Goal: Check status: Check status

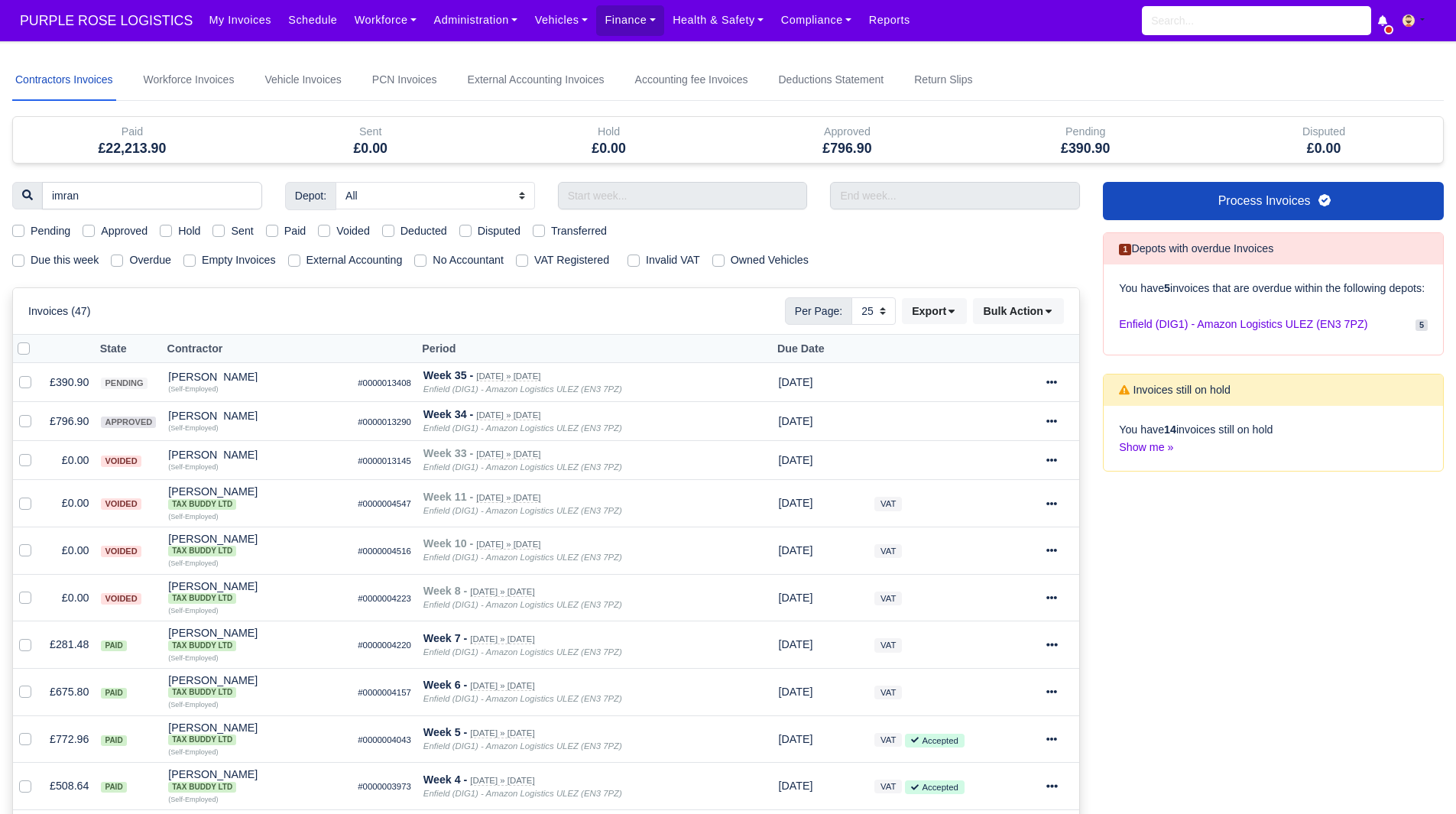
select select "25"
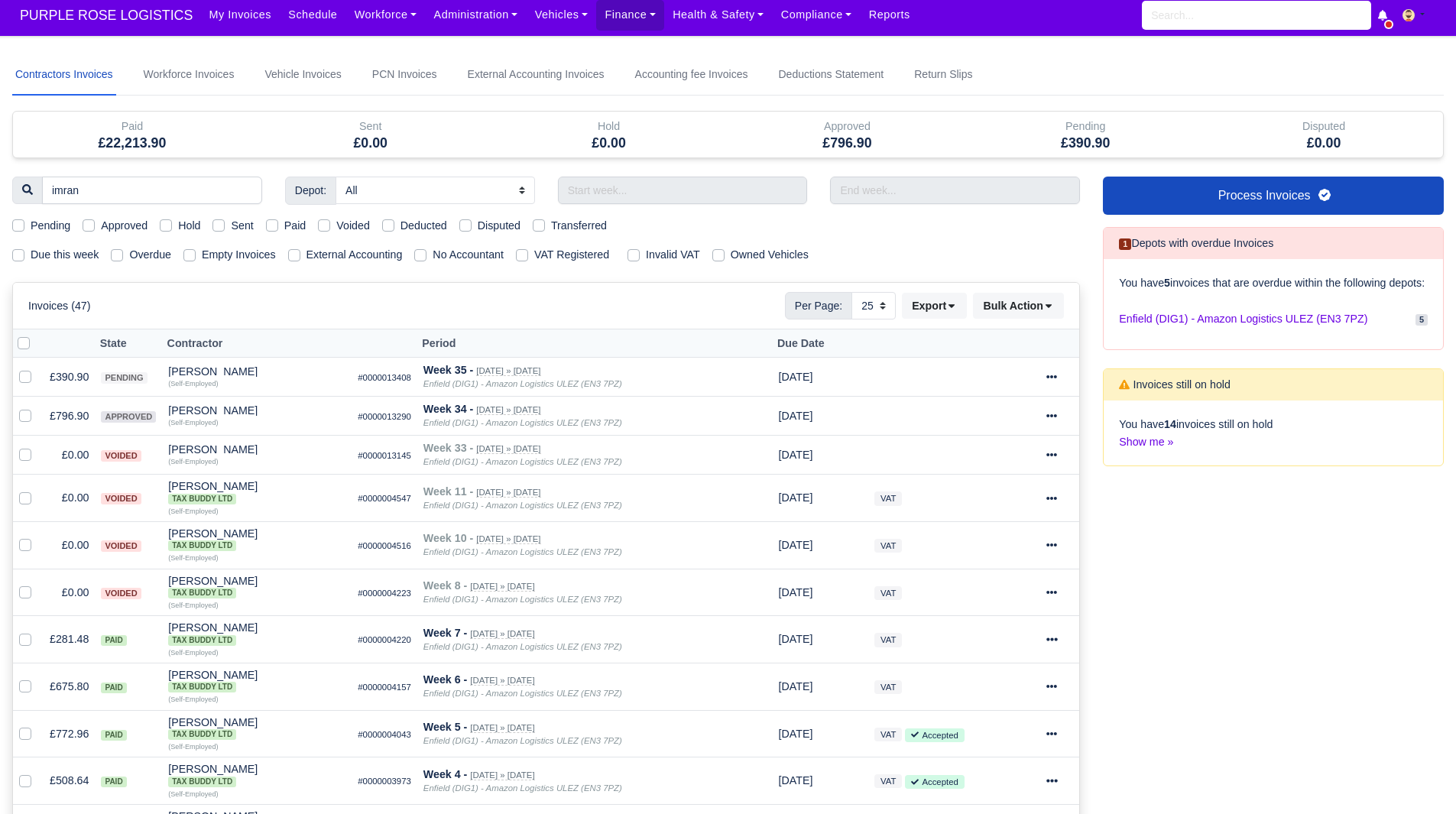
click at [719, 293] on div "Invoices (47) Per Page: 10 25 50 Export Data export: Bulk Action [PERSON_NAME] …" at bounding box center [546, 306] width 1036 height 28
click at [71, 415] on td "£796.90" at bounding box center [69, 417] width 51 height 39
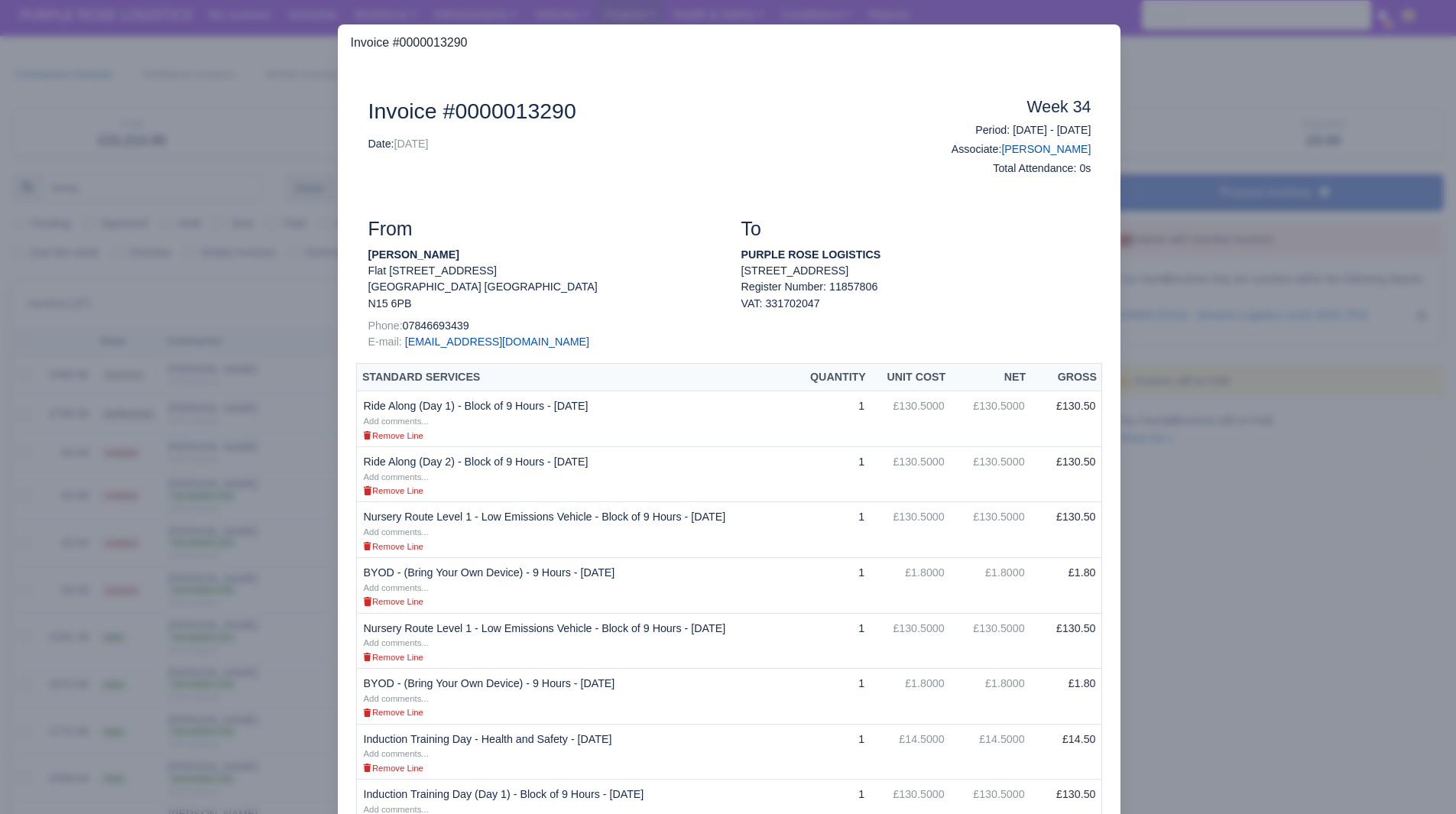
click at [206, 433] on div at bounding box center [728, 407] width 1456 height 814
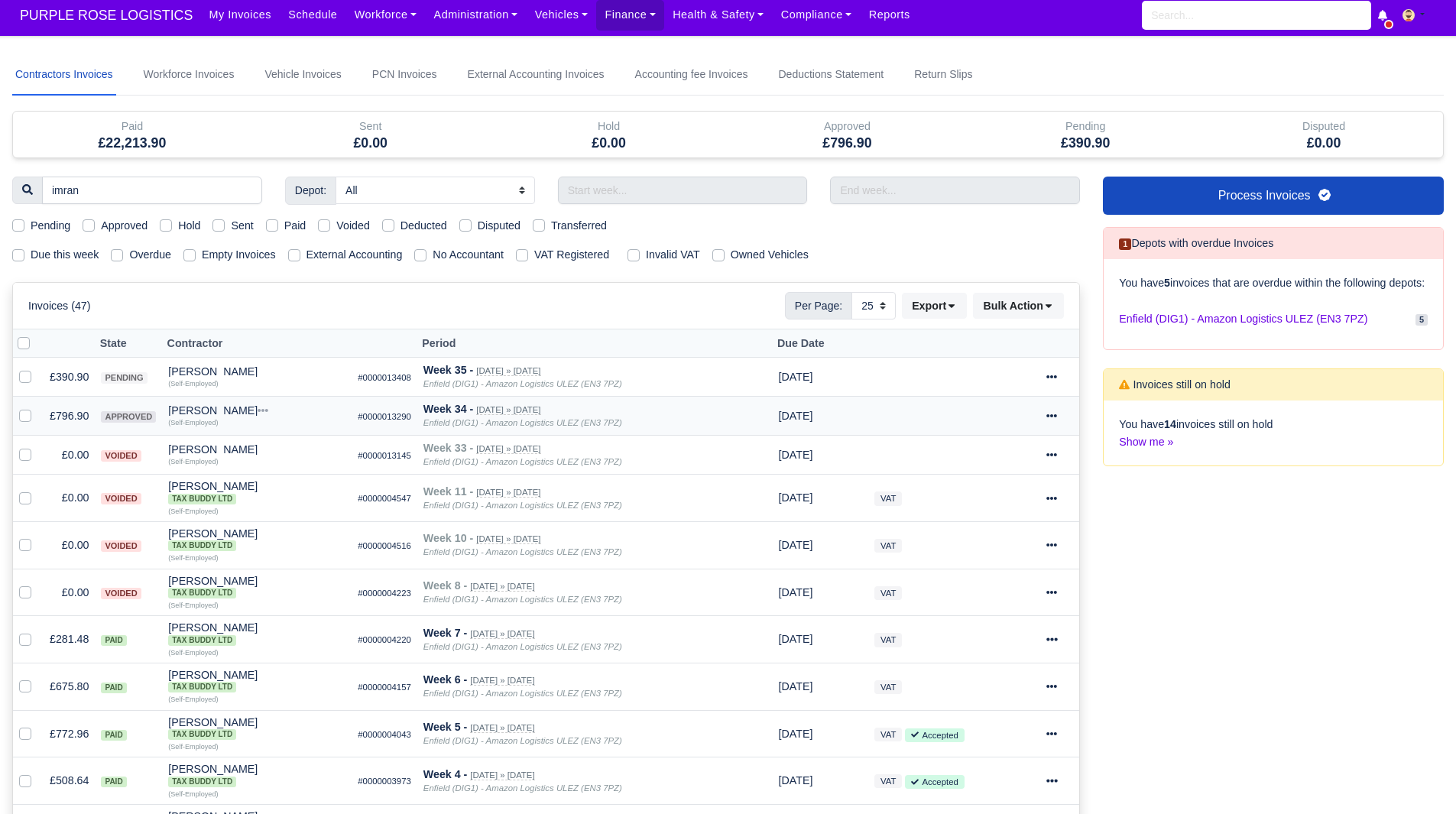
click at [180, 406] on div "[PERSON_NAME]" at bounding box center [256, 411] width 177 height 11
click at [228, 475] on button "Wallet" at bounding box center [268, 477] width 175 height 23
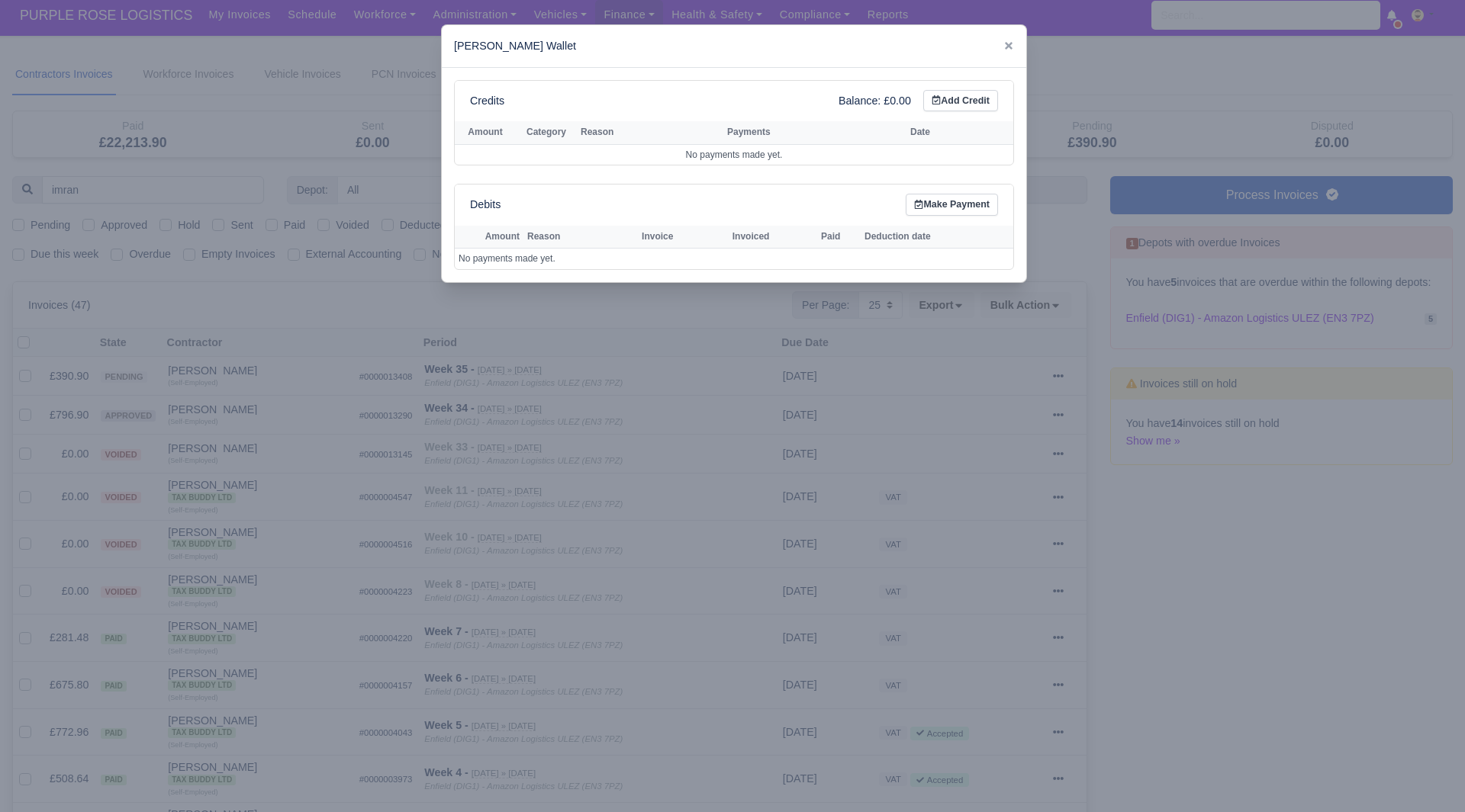
click at [262, 408] on div at bounding box center [732, 406] width 1465 height 812
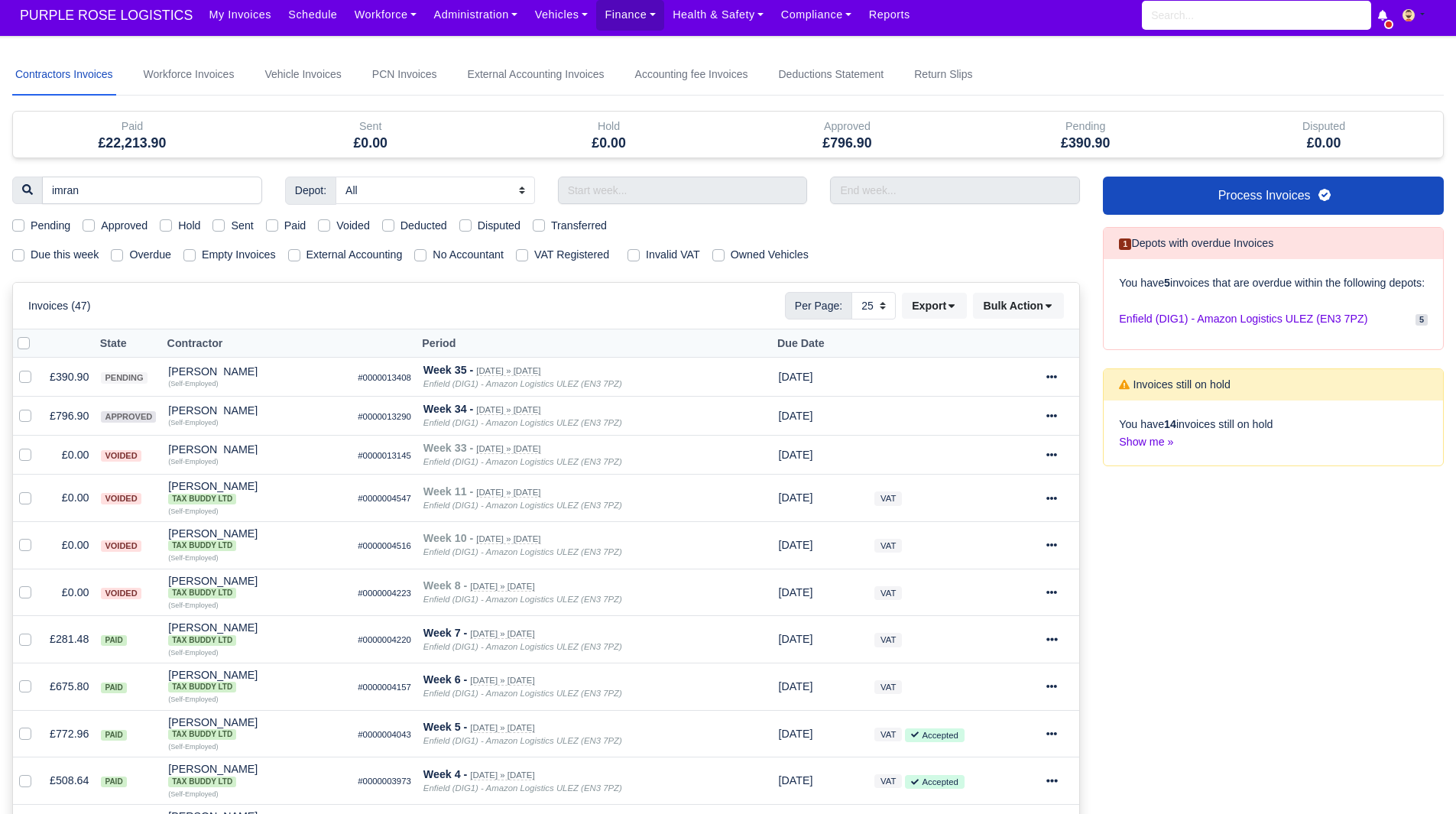
click at [400, 289] on div "Invoices (47) Per Page: 10 25 50 Export Data export: Bulk Action [PERSON_NAME] …" at bounding box center [546, 305] width 1066 height 45
drag, startPoint x: 109, startPoint y: 182, endPoint x: 14, endPoint y: 202, distance: 97.1
click at [14, 202] on div "imran" at bounding box center [136, 190] width 250 height 28
type input "[PERSON_NAME]"
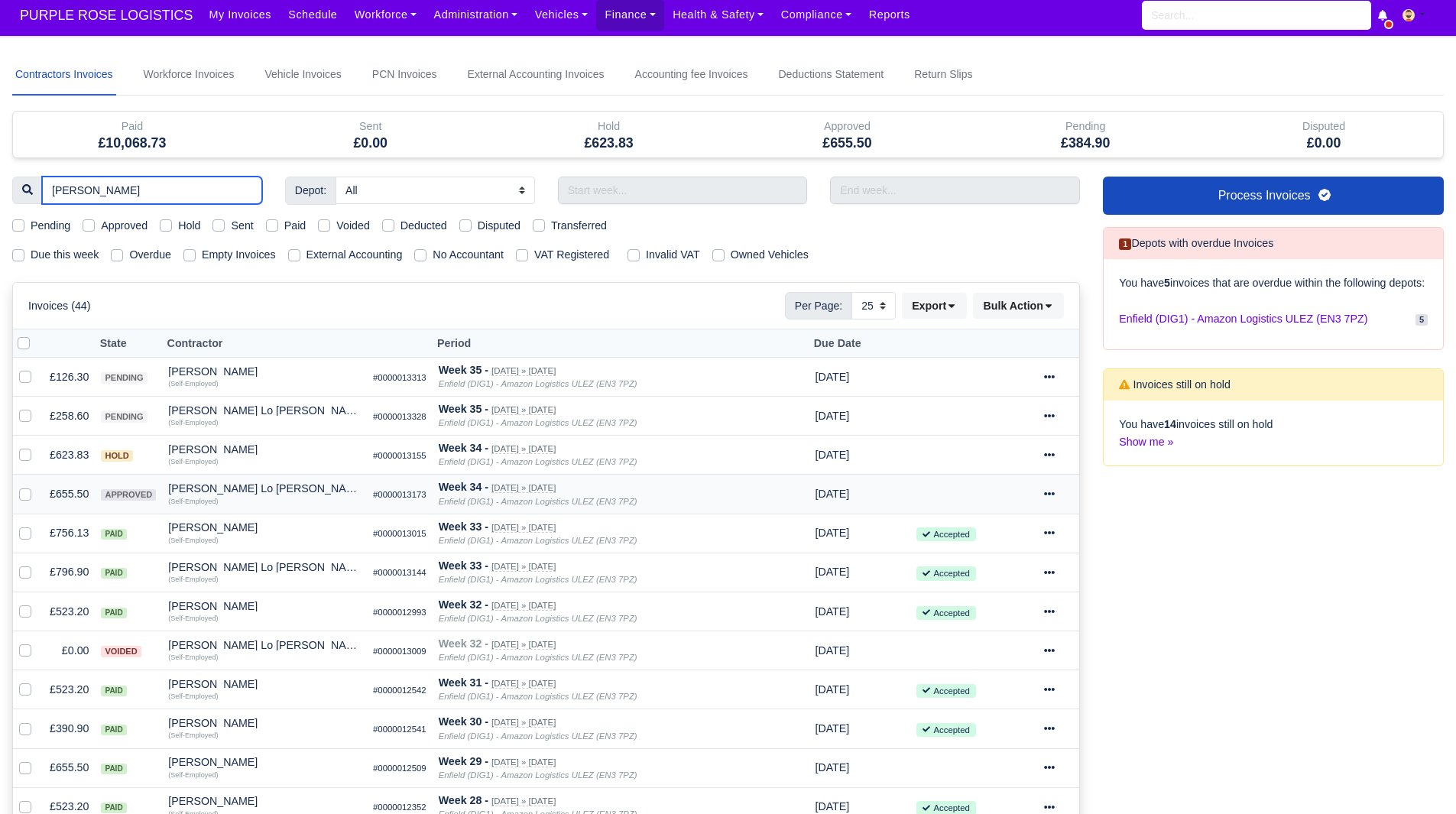
type input "[PERSON_NAME]"
click at [222, 490] on div "[PERSON_NAME] Lo [PERSON_NAME]" at bounding box center [264, 489] width 193 height 11
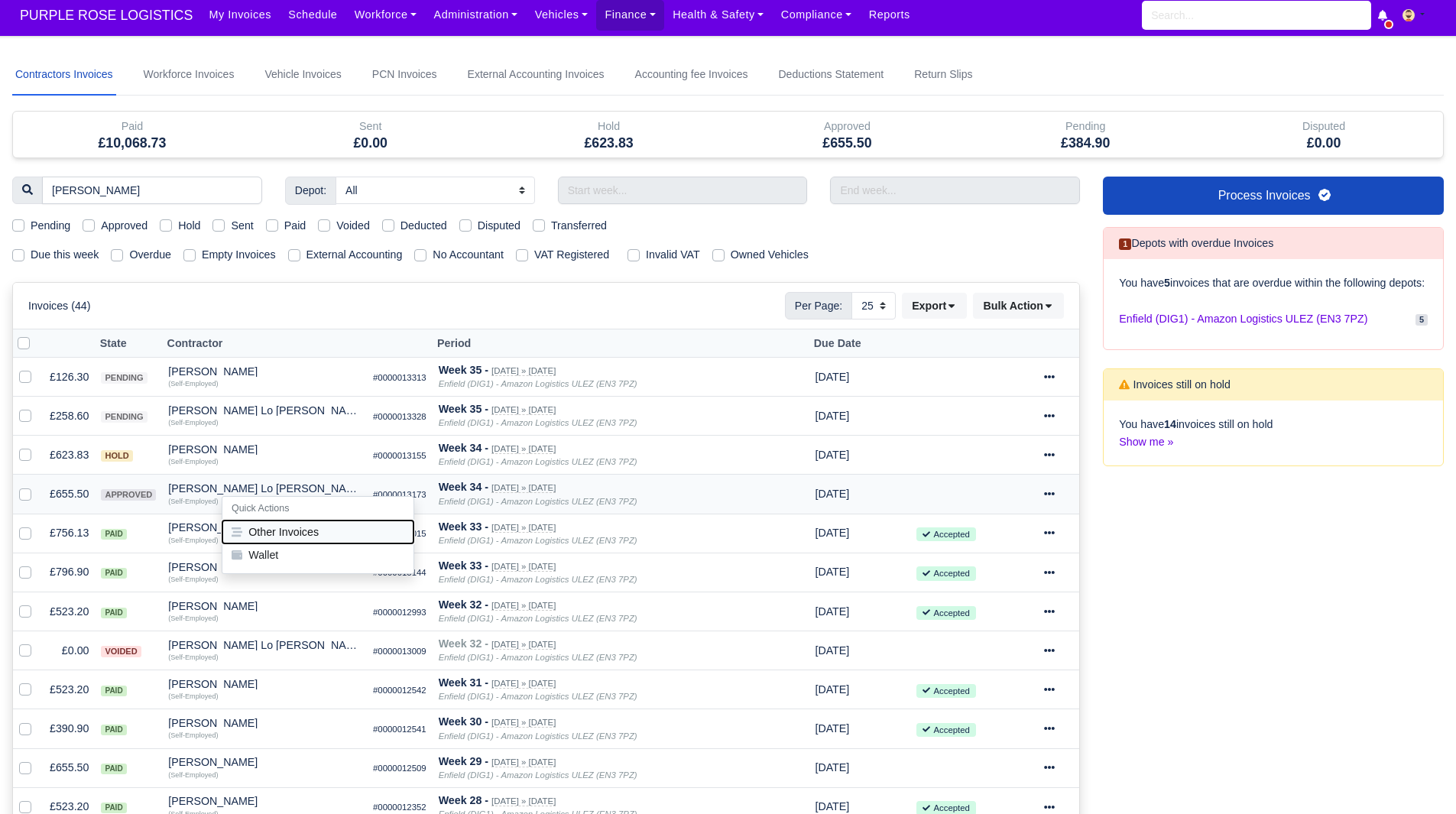
click at [293, 523] on button "Other Invoices" at bounding box center [318, 532] width 191 height 23
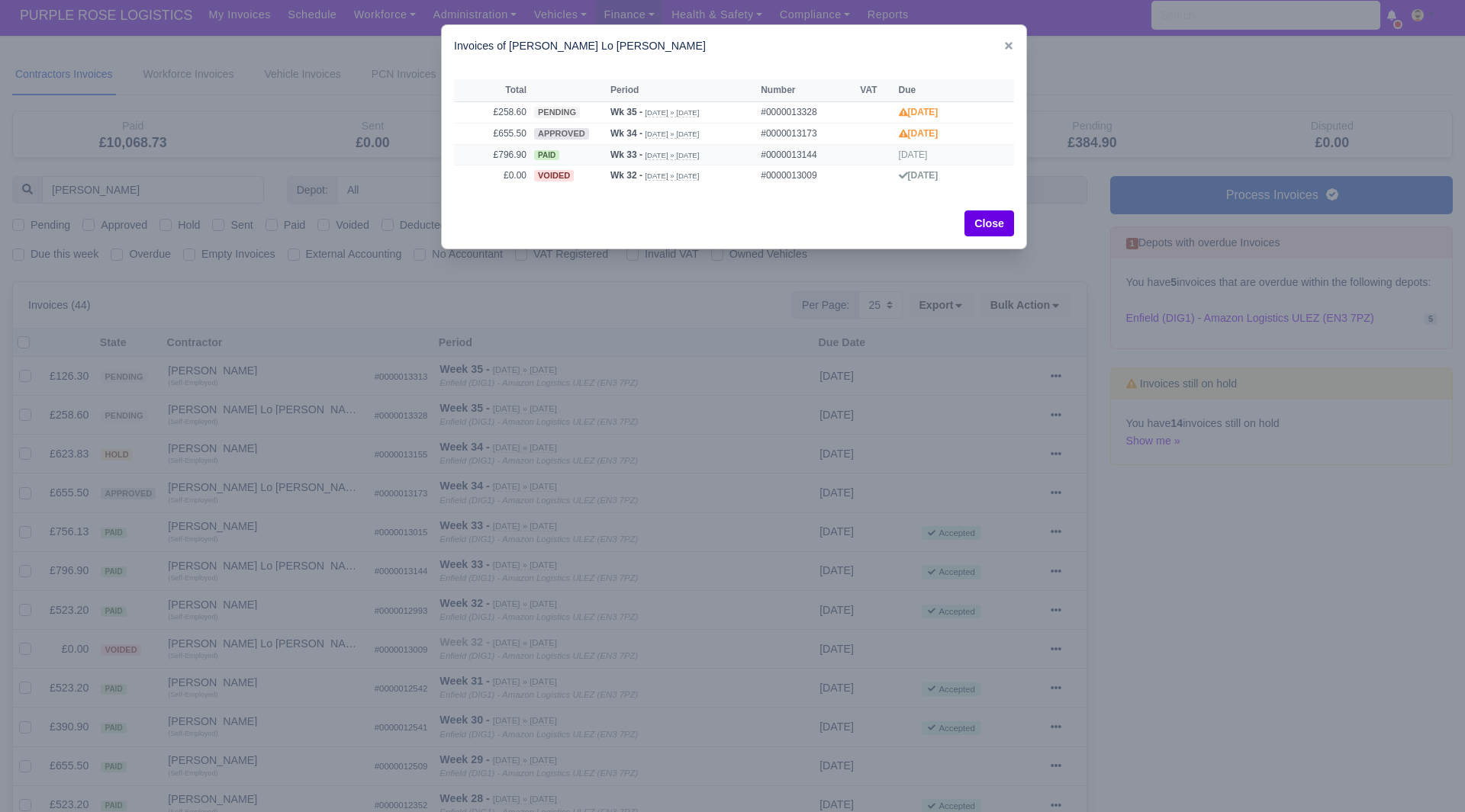
click at [514, 154] on td "£796.90" at bounding box center [492, 155] width 76 height 21
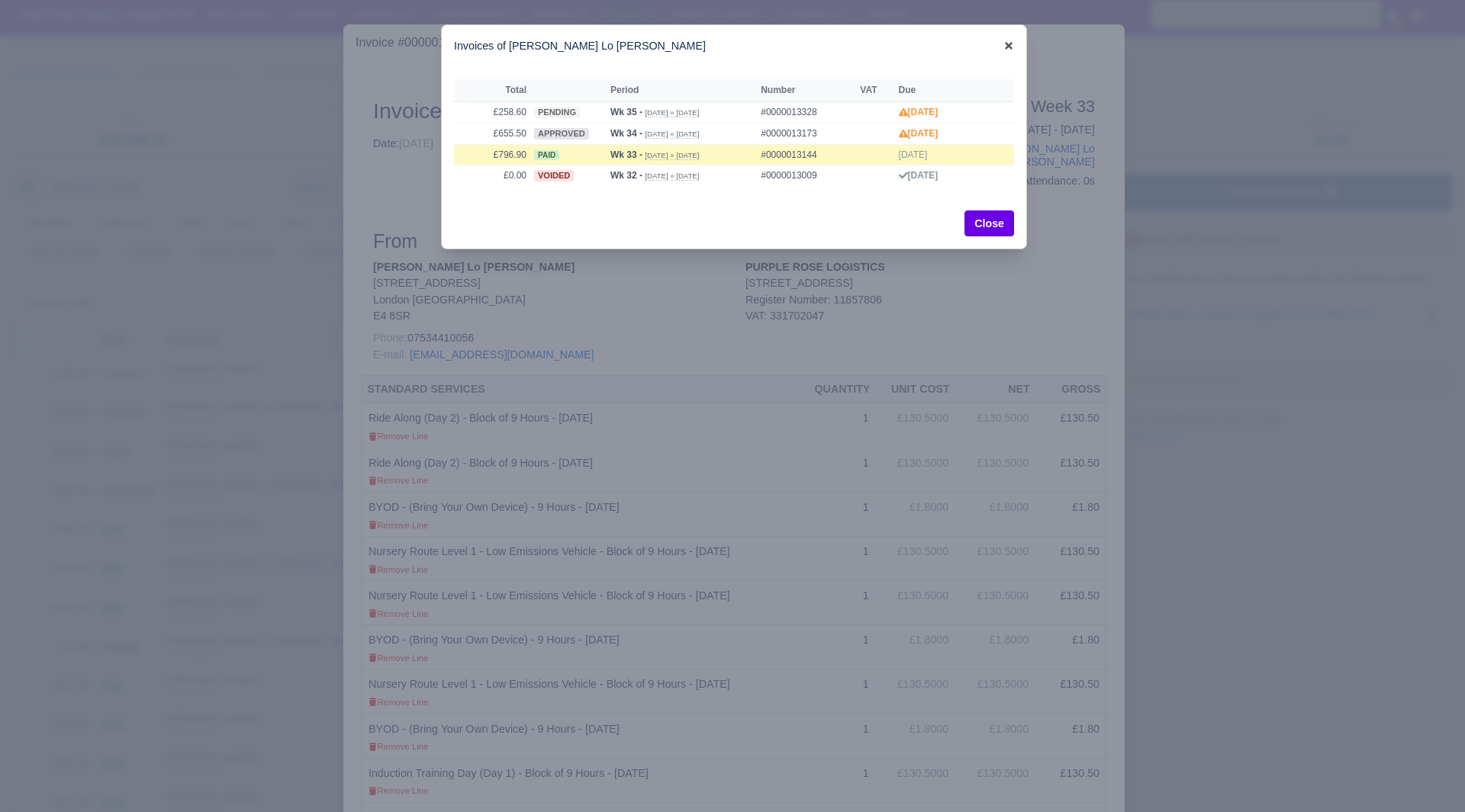
click at [1011, 47] on icon at bounding box center [1008, 45] width 7 height 7
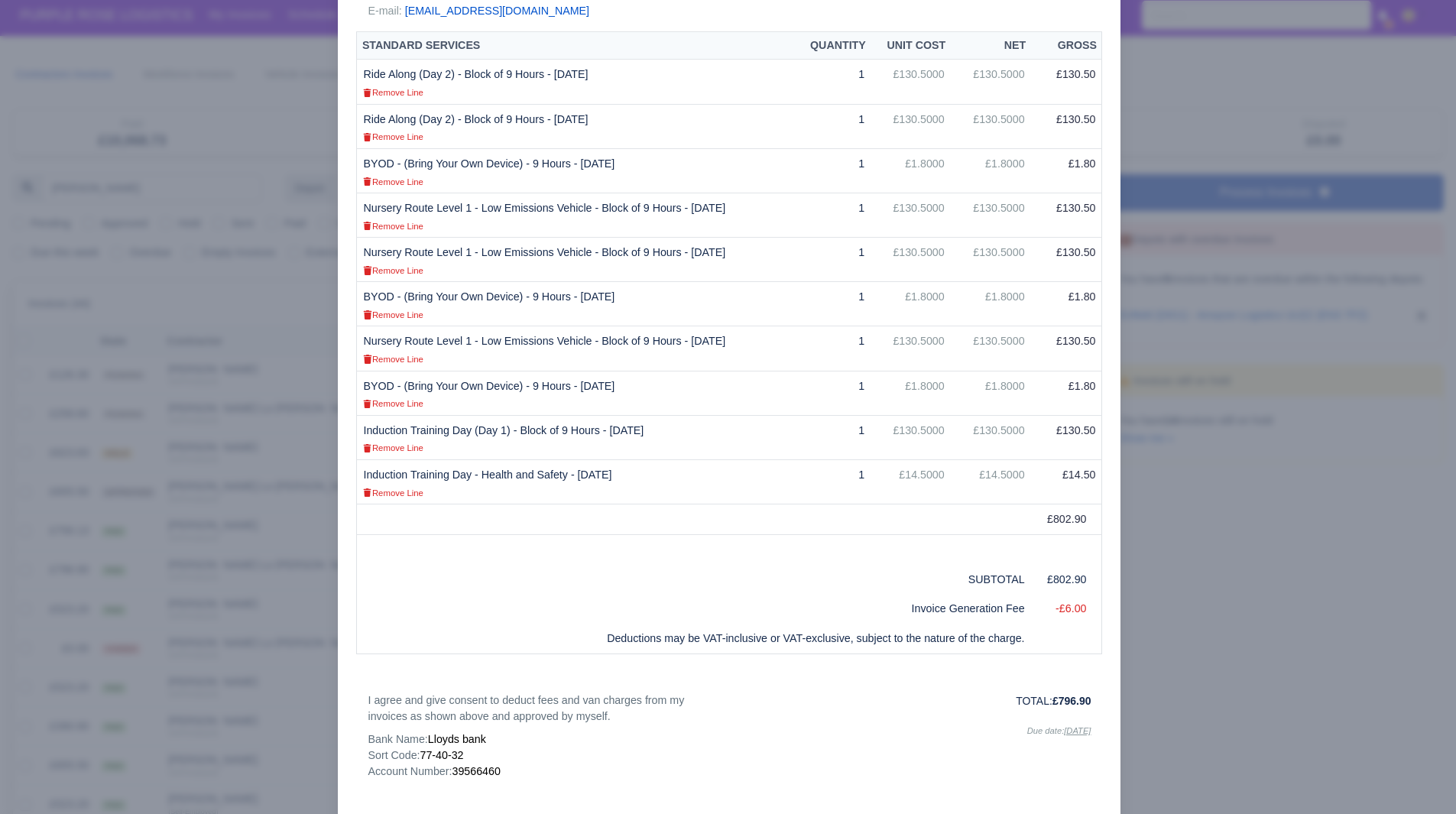
scroll to position [346, 0]
click at [1153, 481] on div at bounding box center [728, 407] width 1456 height 814
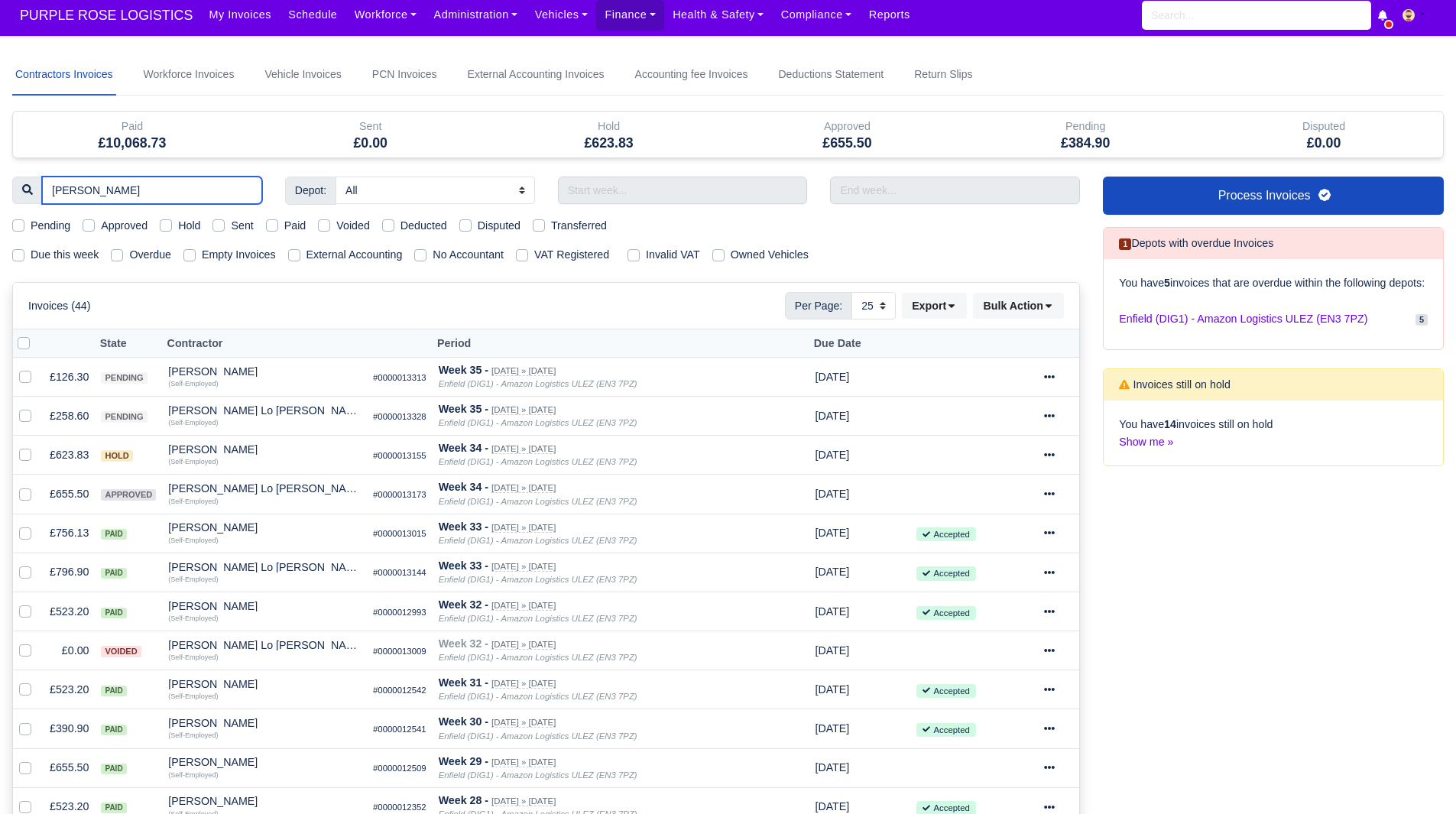
drag, startPoint x: 103, startPoint y: 191, endPoint x: 37, endPoint y: 219, distance: 71.7
click at [37, 219] on div "[PERSON_NAME] Depot: All Enfield (DIG1) - Amazon Logistics ULEZ (EN3 7PZ) Harlo…" at bounding box center [547, 785] width 1091 height 1218
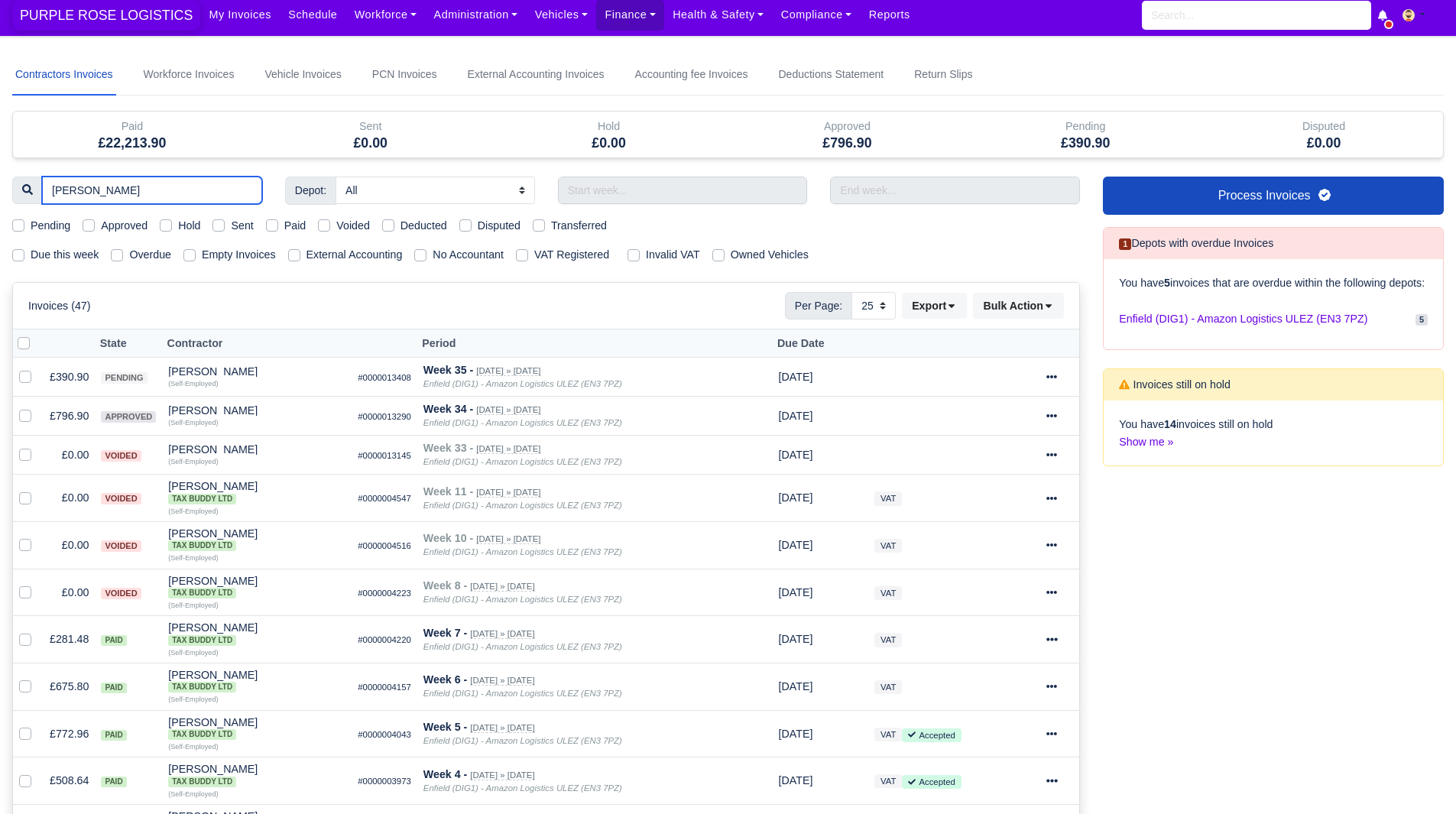
scroll to position [13, 0]
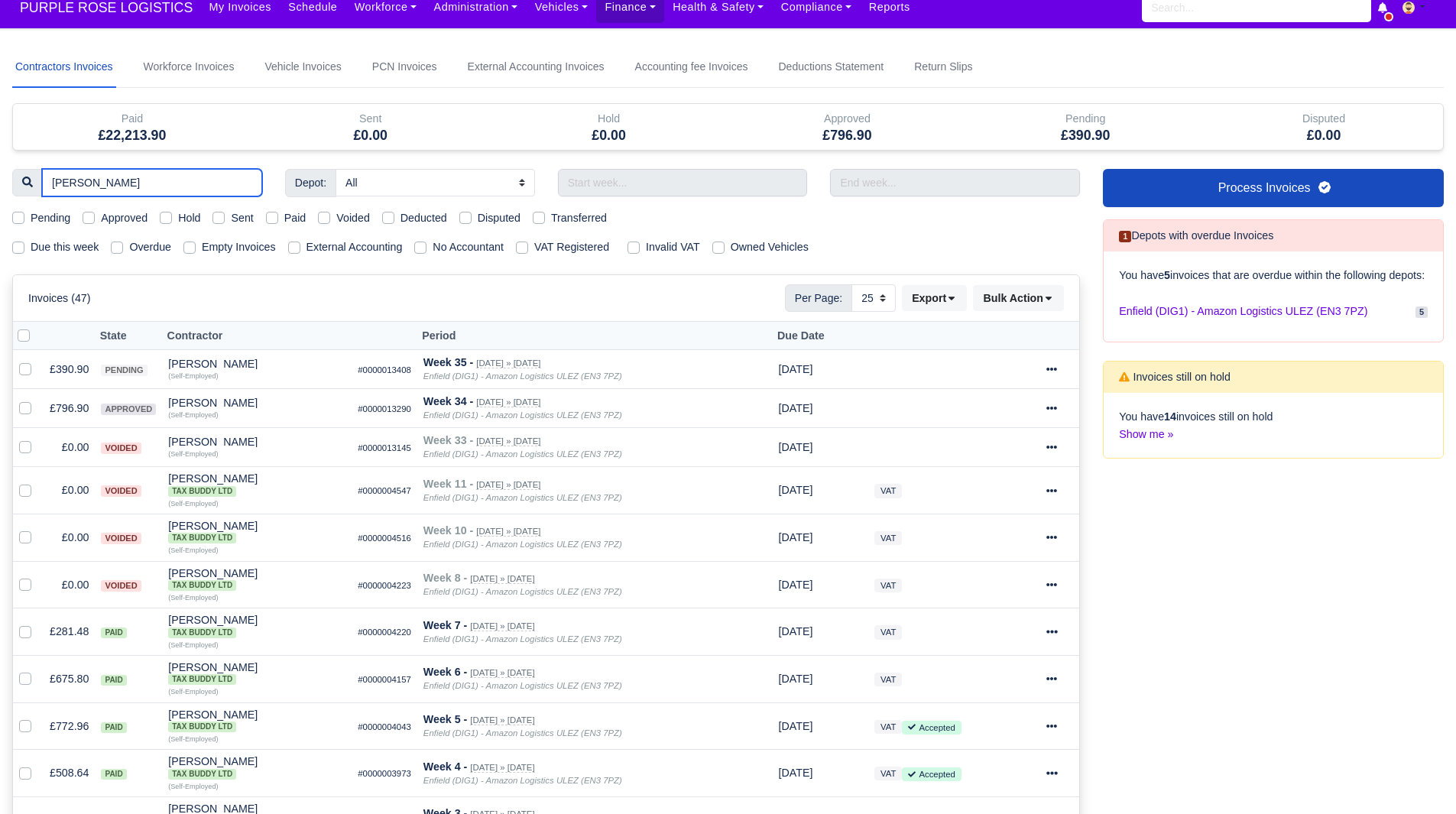
click at [247, 184] on input "[PERSON_NAME]" at bounding box center [151, 183] width 220 height 28
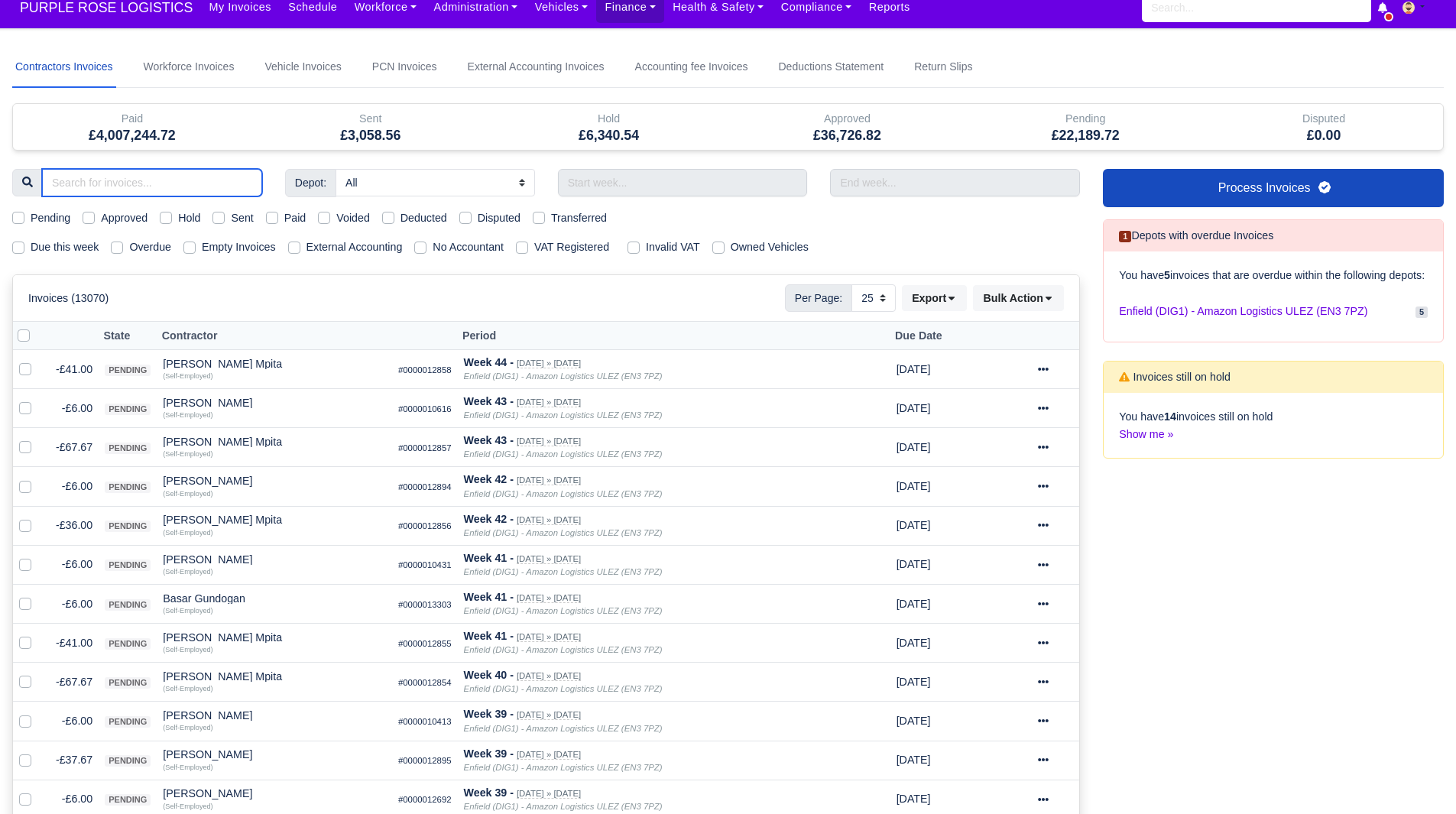
click at [151, 179] on input "search" at bounding box center [151, 183] width 220 height 28
type input "im"
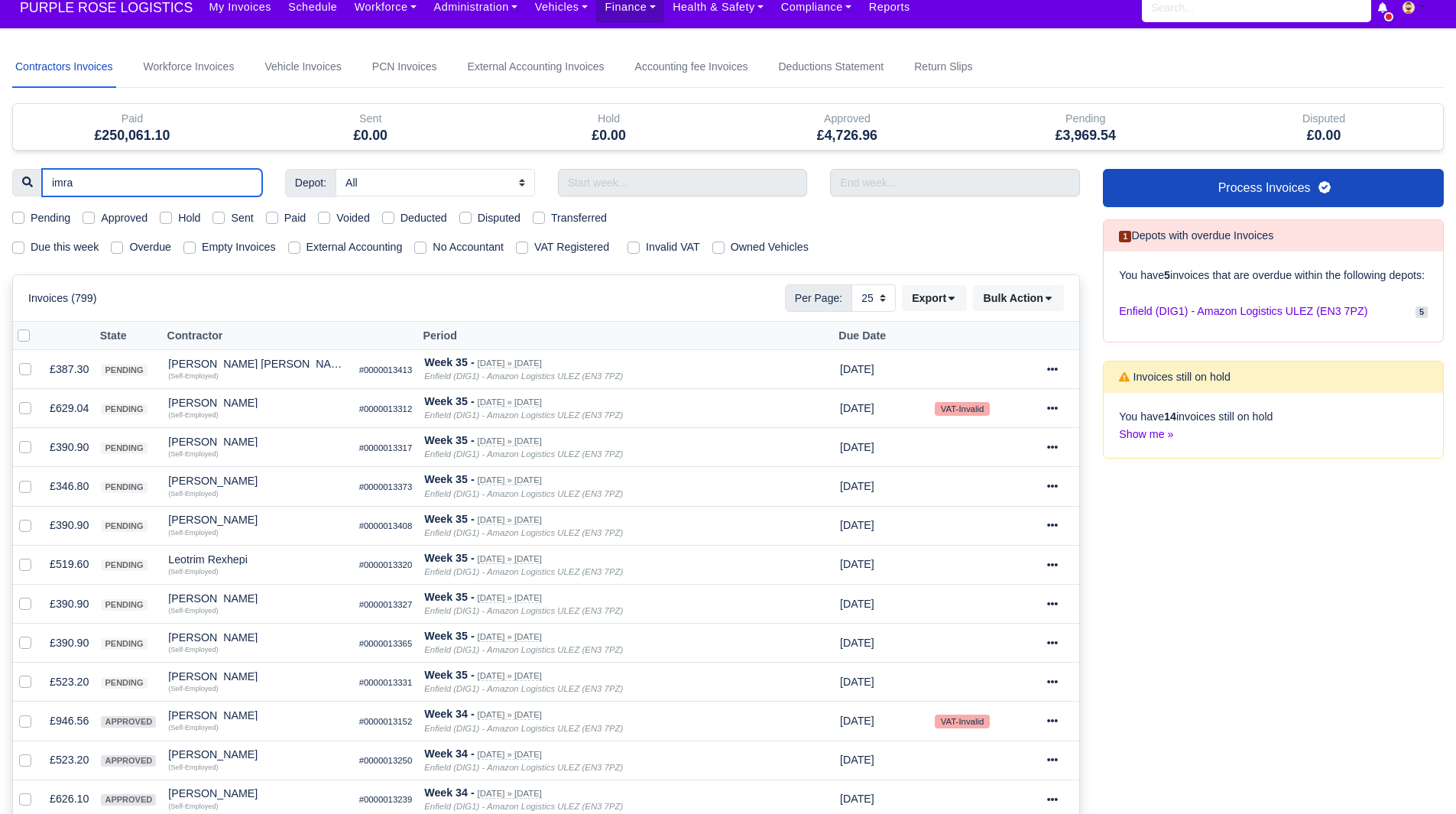
type input "imran"
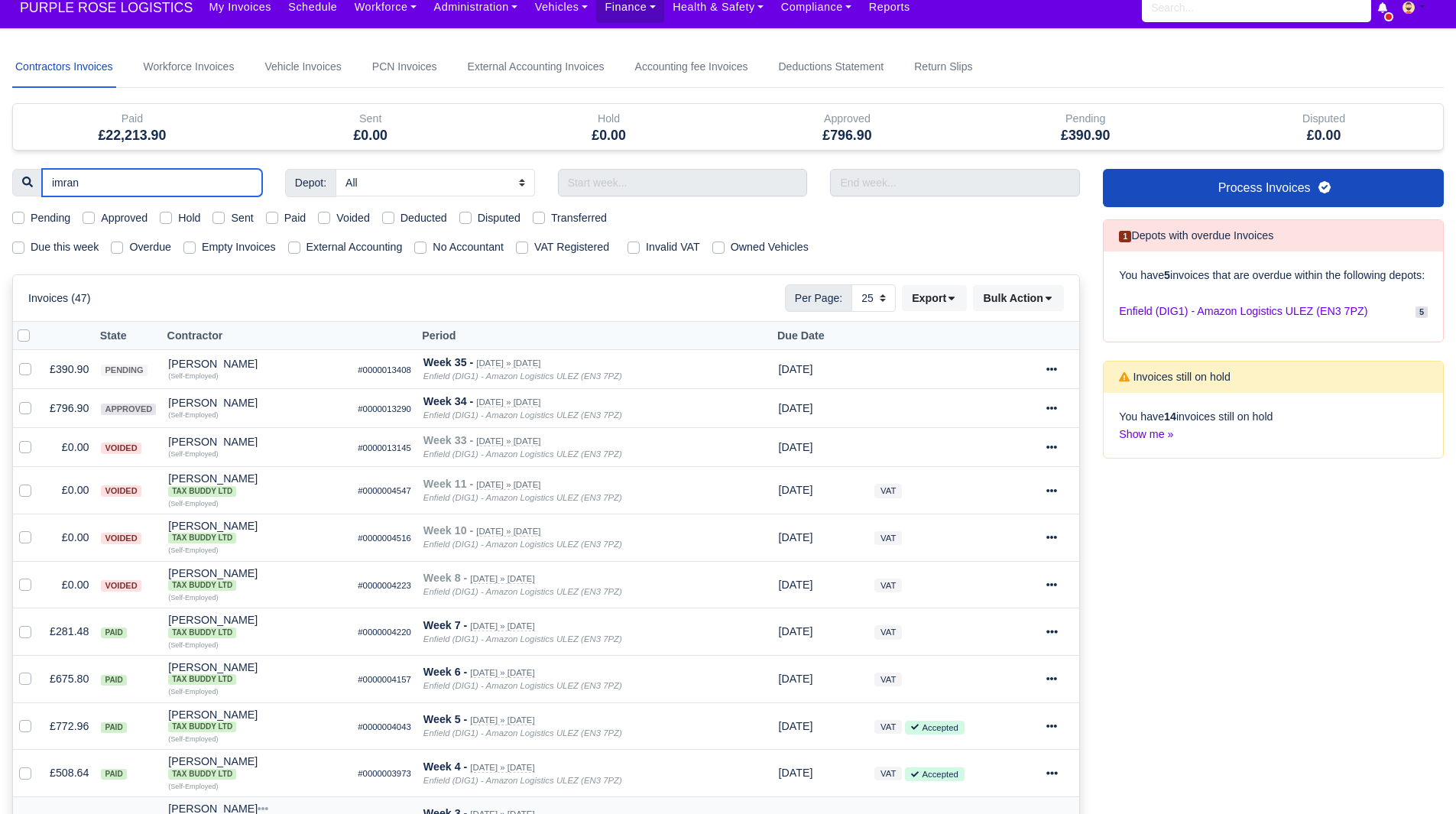
type input "imran"
click at [1050, 415] on div at bounding box center [1060, 408] width 27 height 18
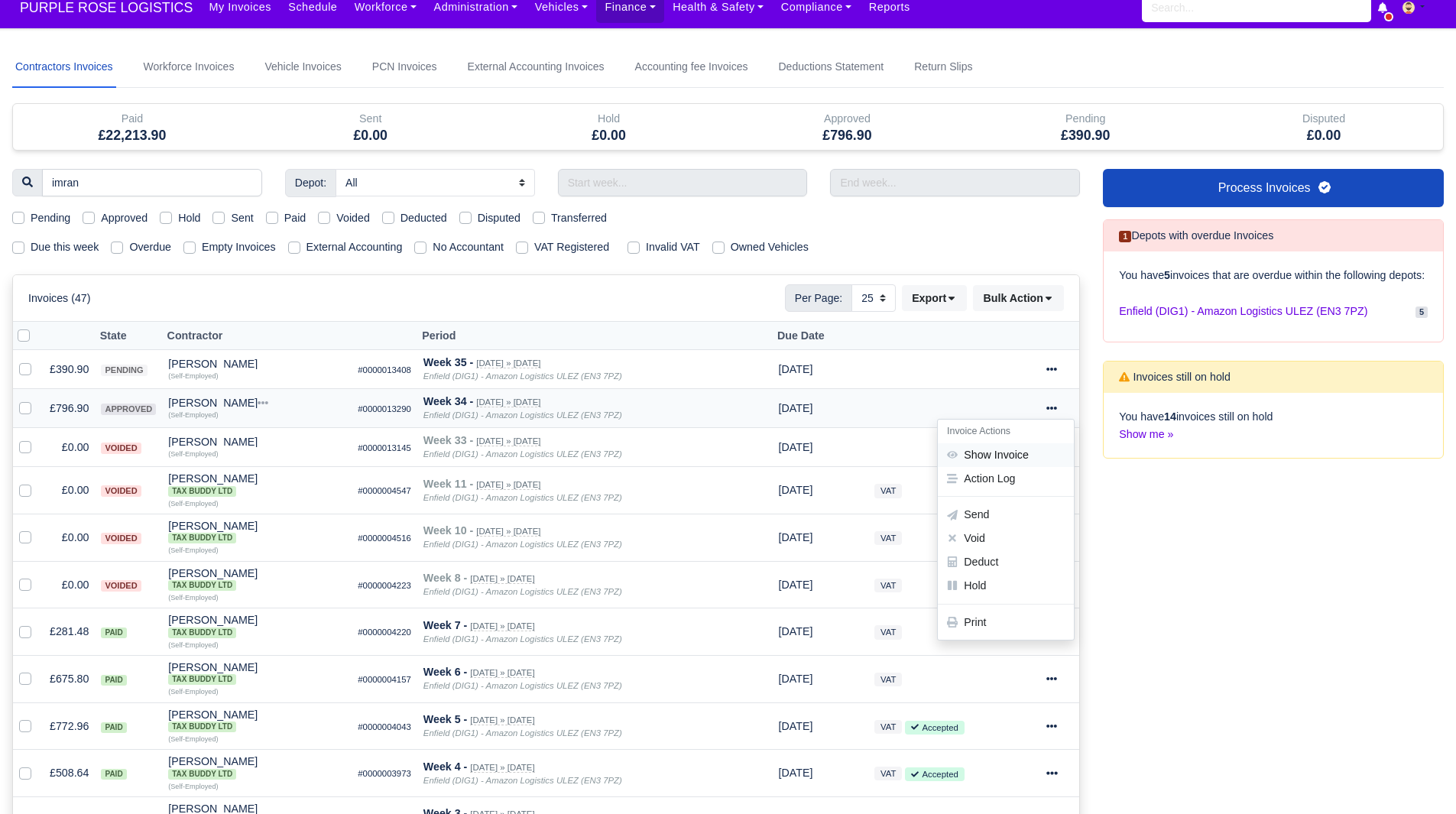
click at [1026, 448] on link "Show Invoice" at bounding box center [1006, 456] width 136 height 24
